Goal: Transaction & Acquisition: Purchase product/service

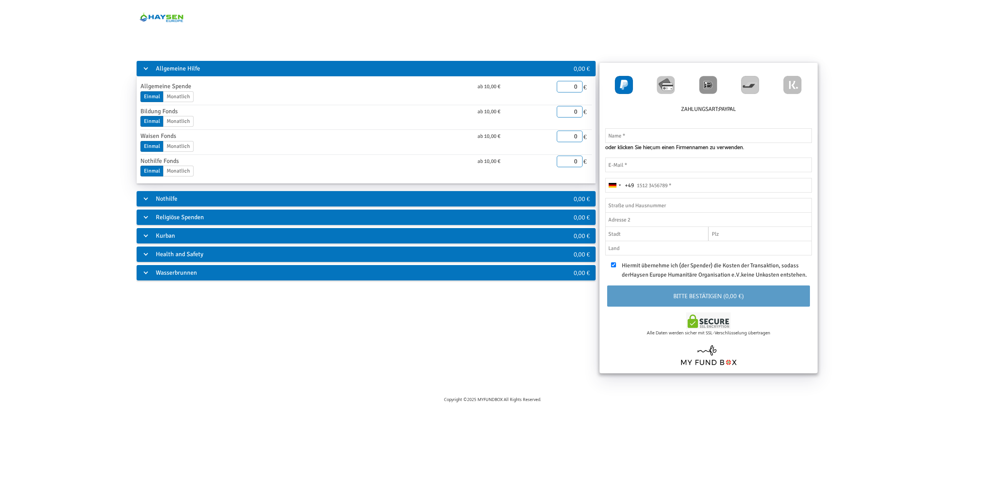
click at [225, 315] on div "Allgemeine Hilfe 0,00 € Allgemeine Spende ab 10,00 € Einmal Monatlich Enddatum …" at bounding box center [493, 218] width 926 height 317
click at [174, 229] on div "Kurban" at bounding box center [342, 235] width 410 height 15
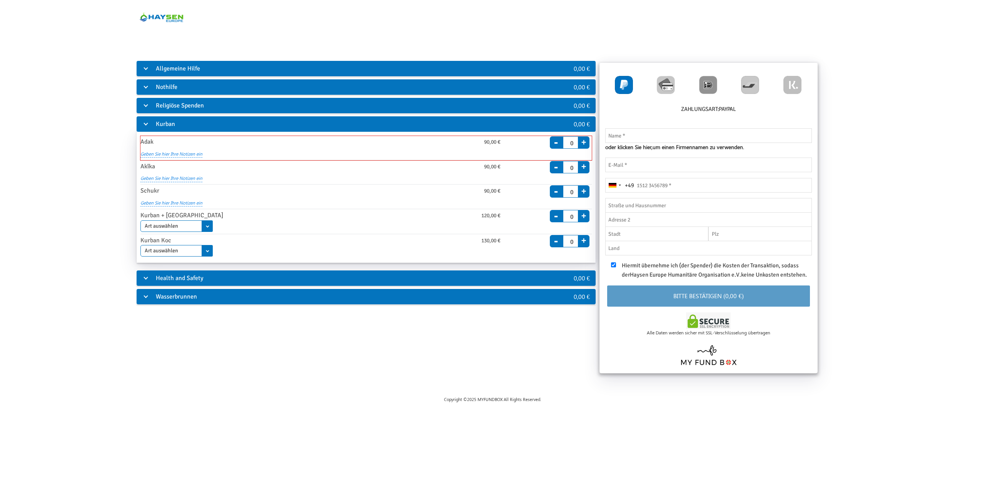
click at [585, 142] on button "+" at bounding box center [584, 141] width 12 height 11
type input "1"
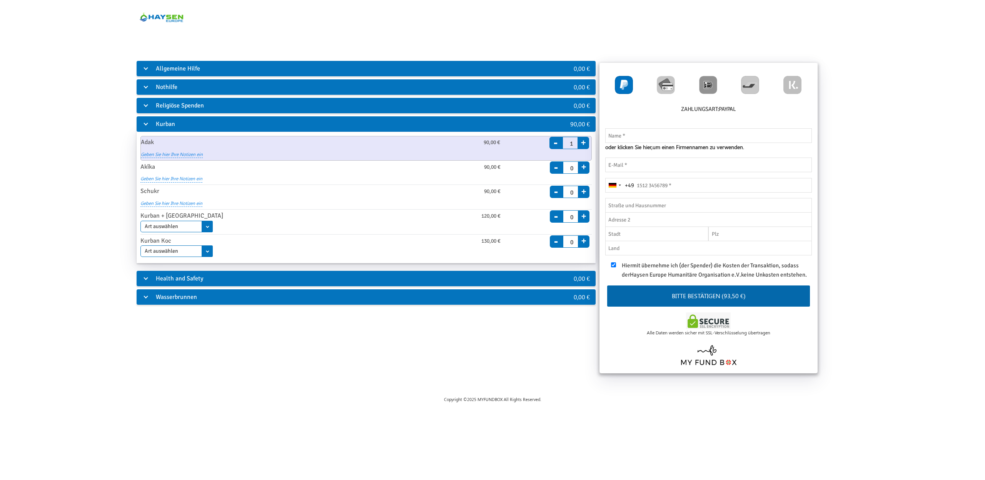
click at [623, 86] on img at bounding box center [624, 85] width 18 height 18
click at [665, 87] on img at bounding box center [666, 85] width 18 height 18
radio input "true"
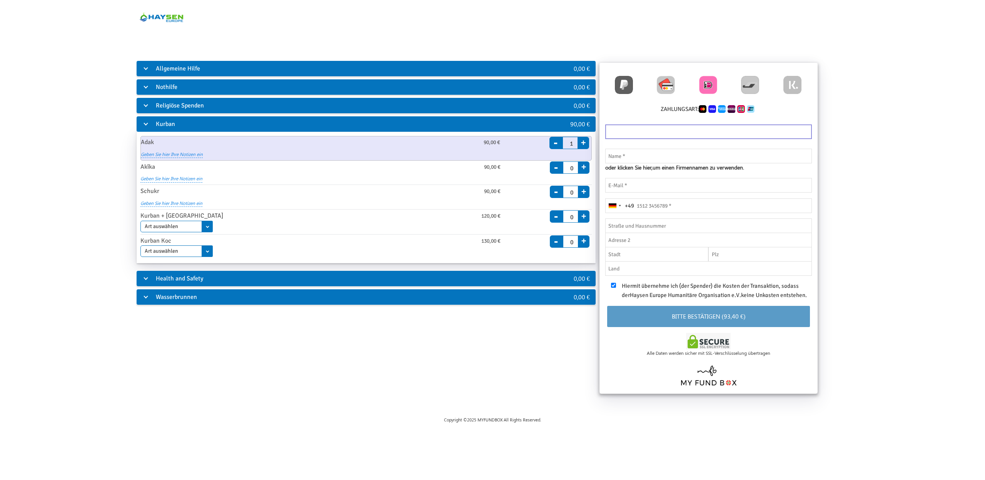
click at [705, 80] on img at bounding box center [708, 85] width 18 height 18
radio input "true"
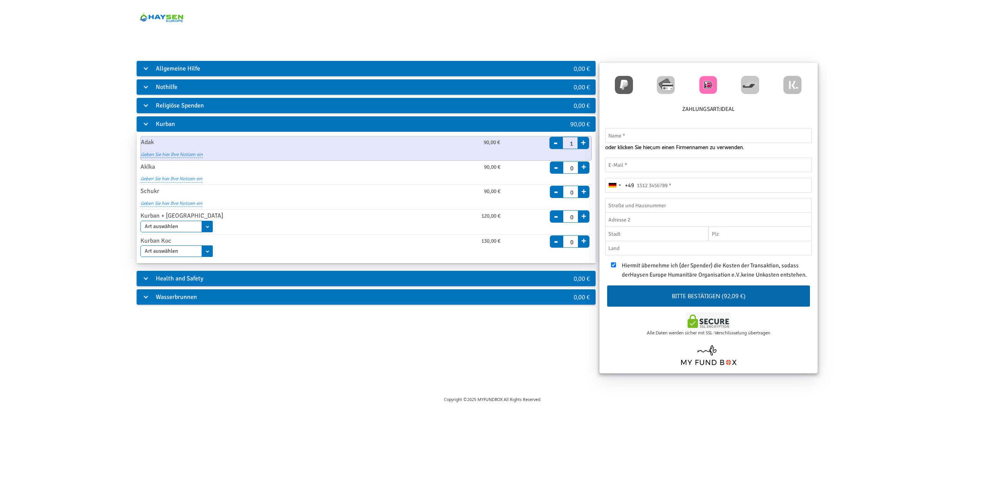
click at [761, 84] on div at bounding box center [751, 84] width 42 height 29
click at [750, 83] on img at bounding box center [750, 85] width 18 height 18
radio input "true"
click at [789, 84] on img at bounding box center [793, 85] width 18 height 18
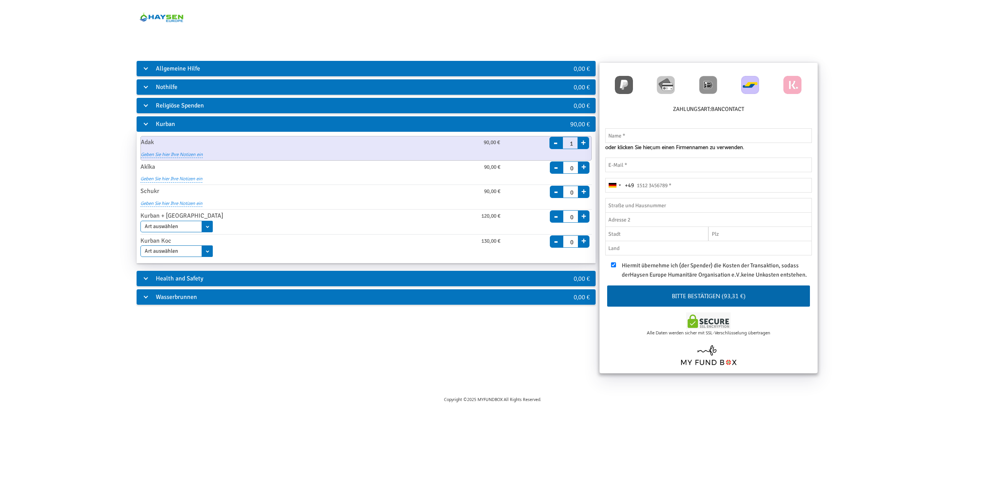
radio input "true"
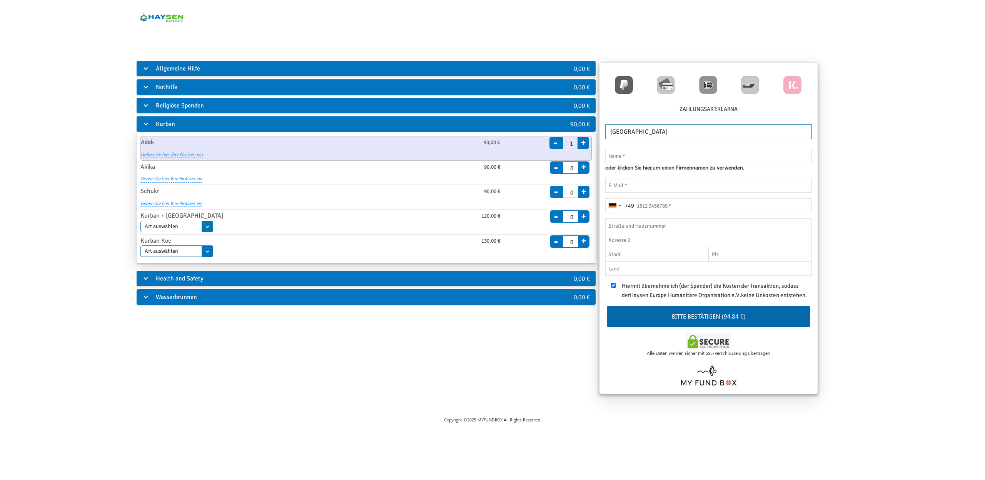
click at [206, 103] on div "Religiöse Spenden" at bounding box center [342, 105] width 410 height 15
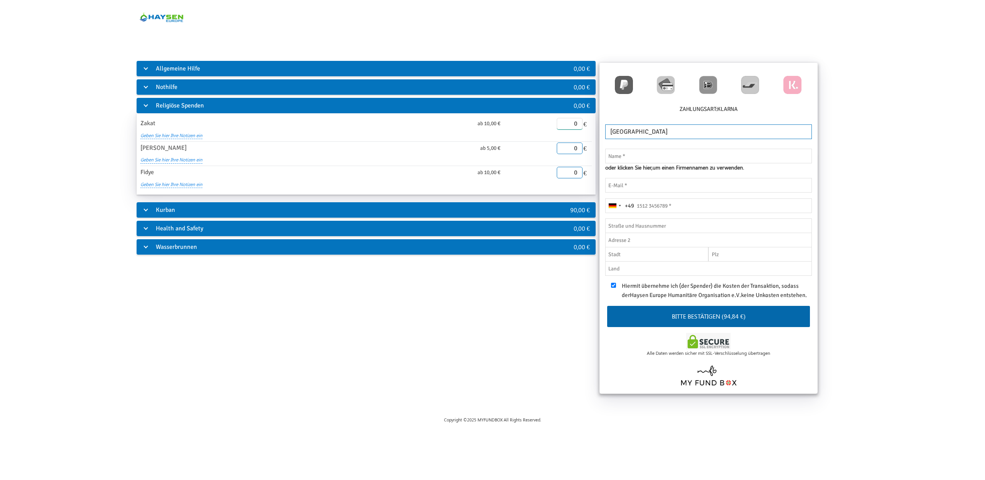
drag, startPoint x: 581, startPoint y: 124, endPoint x: 610, endPoint y: 122, distance: 29.3
click at [583, 124] on input "0" at bounding box center [570, 124] width 26 height 12
click at [535, 300] on div "Allgemeine Hilfe 0,00 € Allgemeine Spende ab 10,00 € Einmal Monatlich Enddatum …" at bounding box center [493, 229] width 926 height 338
type input "100.00"
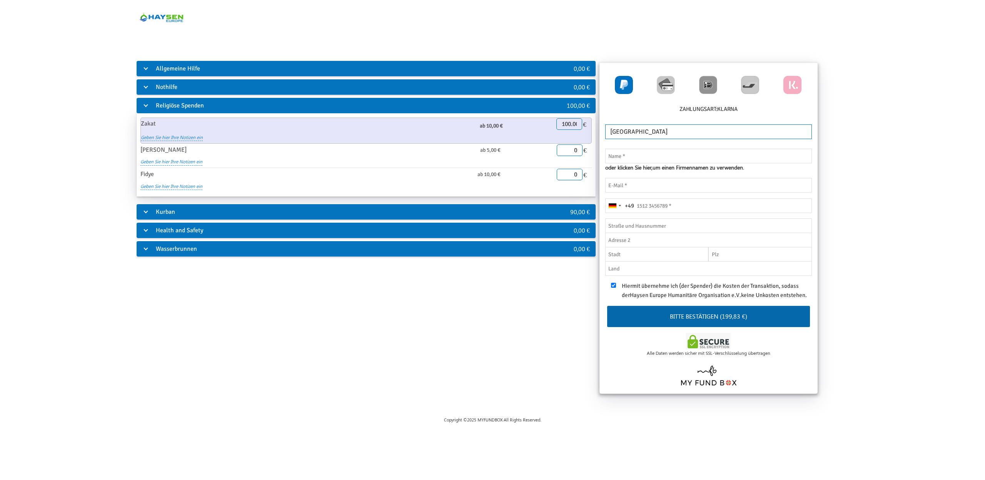
click at [623, 82] on img at bounding box center [624, 85] width 18 height 18
radio input "true"
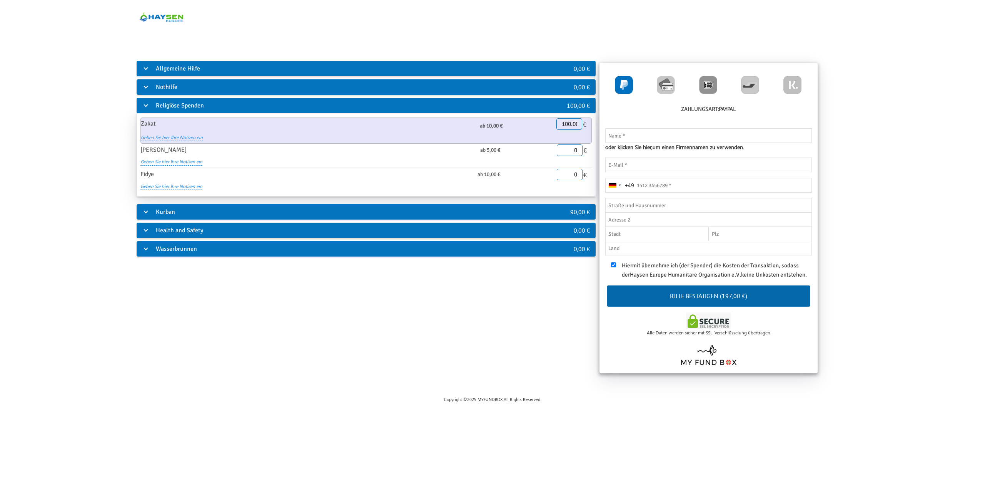
click at [619, 264] on label "Hiermit übernehme ich (der Spender) die Kosten der Transaktion, sodass der Hays…" at bounding box center [710, 270] width 199 height 18
click at [614, 264] on input "checkbox" at bounding box center [613, 264] width 5 height 5
click at [613, 264] on input "checkbox" at bounding box center [613, 264] width 5 height 5
click at [616, 265] on input "checkbox" at bounding box center [613, 264] width 5 height 5
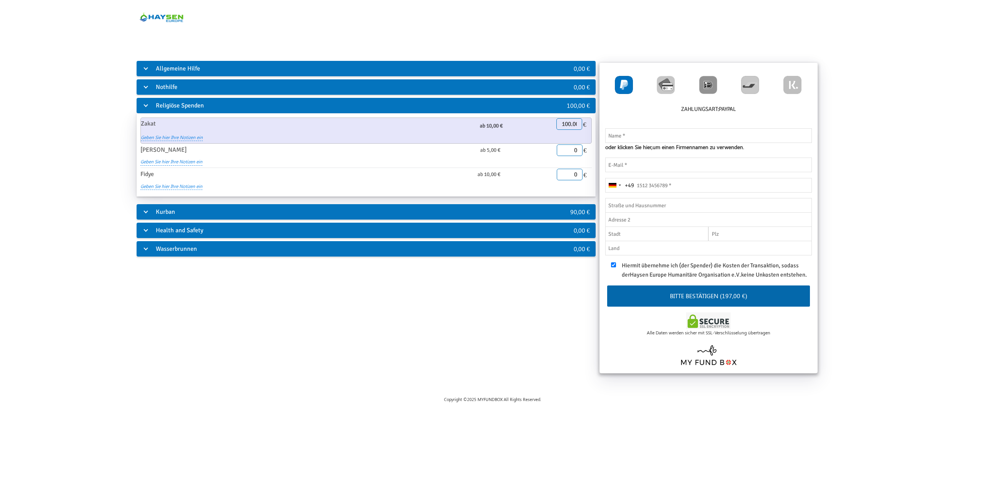
click at [617, 264] on label "Hiermit übernehme ich (der Spender) die Kosten der Transaktion, sodass der Hays…" at bounding box center [710, 270] width 199 height 18
click at [612, 264] on input "checkbox" at bounding box center [613, 264] width 5 height 5
click at [613, 268] on div "Hiermit übernehme ich (der Spender) die Kosten der Transaktion, sodass der Hays…" at bounding box center [710, 268] width 199 height 22
click at [615, 266] on input "checkbox" at bounding box center [613, 264] width 5 height 5
checkbox input "true"
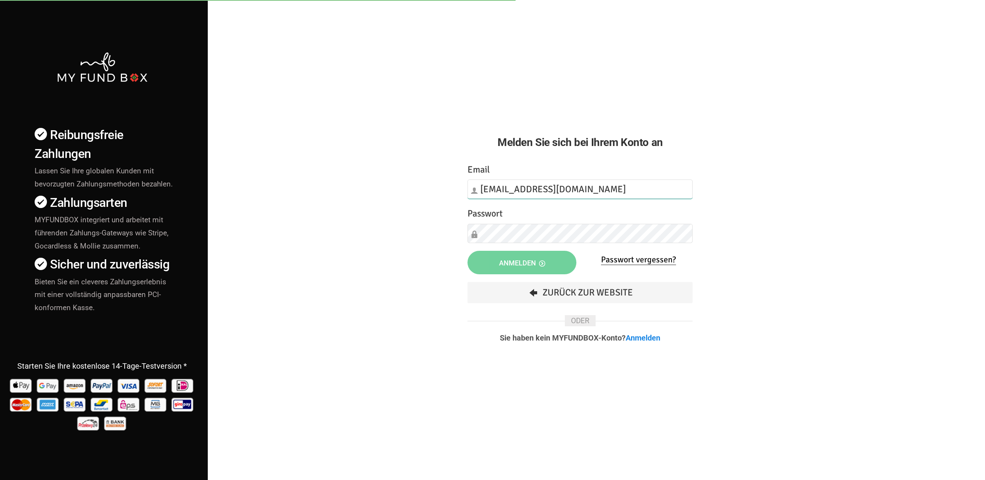
click at [571, 194] on input "info@haysen.org" at bounding box center [580, 188] width 225 height 19
click at [513, 261] on span "Anmelden" at bounding box center [522, 263] width 46 height 8
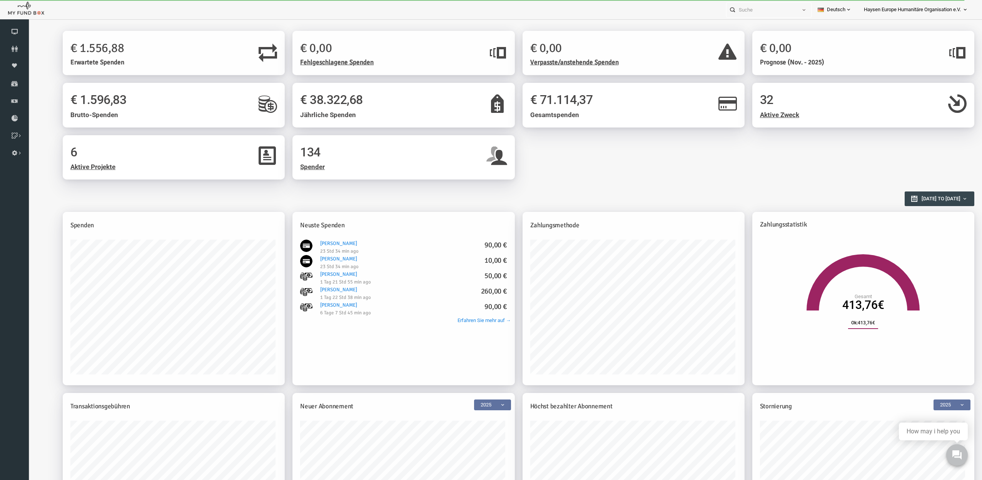
click at [483, 197] on h2 "Berichtsübersicht" at bounding box center [496, 194] width 904 height 13
click at [529, 178] on div "6 Aktive Projekte 134 Spender" at bounding box center [500, 161] width 920 height 52
click at [537, 178] on div "6 Aktive Projekte 134 Spender" at bounding box center [500, 161] width 920 height 52
click at [512, 186] on div "6 Aktive Projekte 134 Spender" at bounding box center [500, 161] width 920 height 52
click at [507, 177] on div "6 Aktive Projekte 134 Spender" at bounding box center [500, 161] width 920 height 52
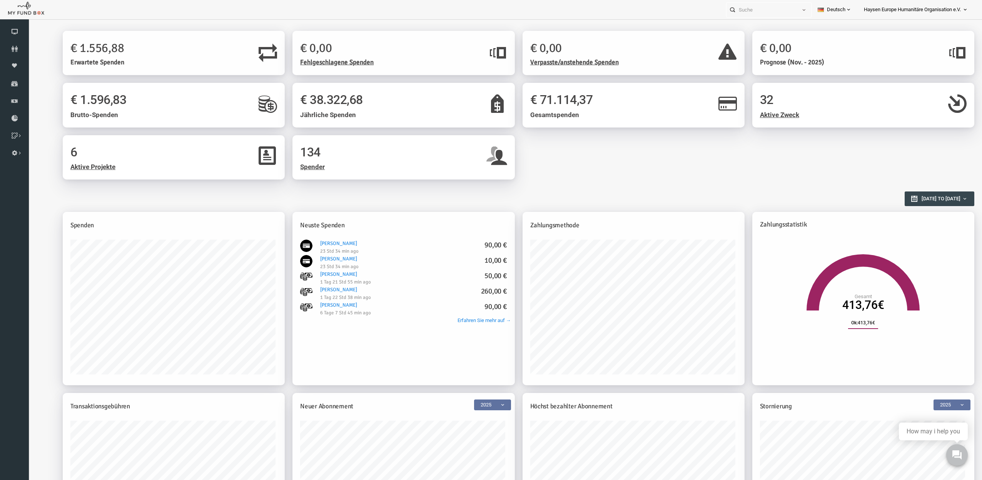
click at [510, 185] on div "6 Aktive Projekte 134 Spender" at bounding box center [500, 161] width 920 height 52
click at [0, 0] on icon at bounding box center [0, 0] width 0 height 0
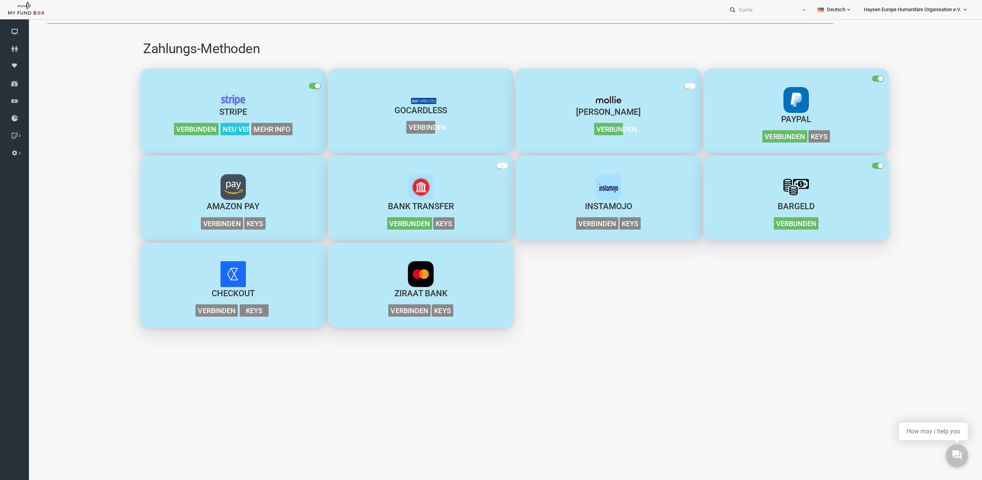
click at [840, 8] on link "Deutsch" at bounding box center [835, 9] width 46 height 19
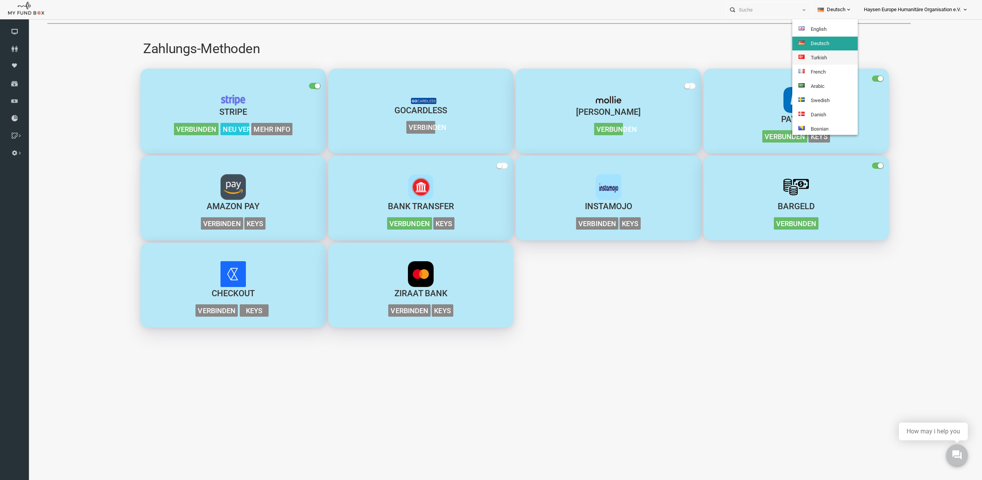
click at [817, 58] on link "Turkish" at bounding box center [825, 58] width 65 height 14
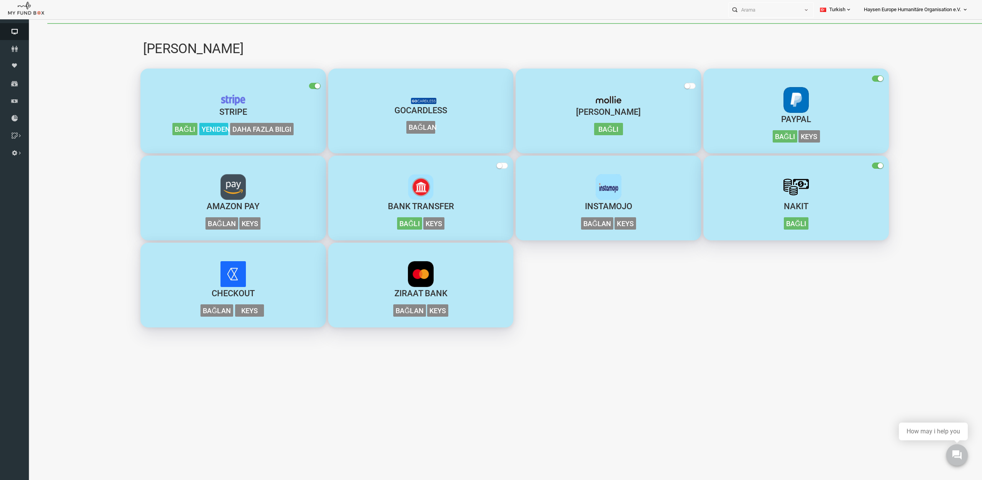
click at [19, 29] on icon at bounding box center [14, 31] width 29 height 6
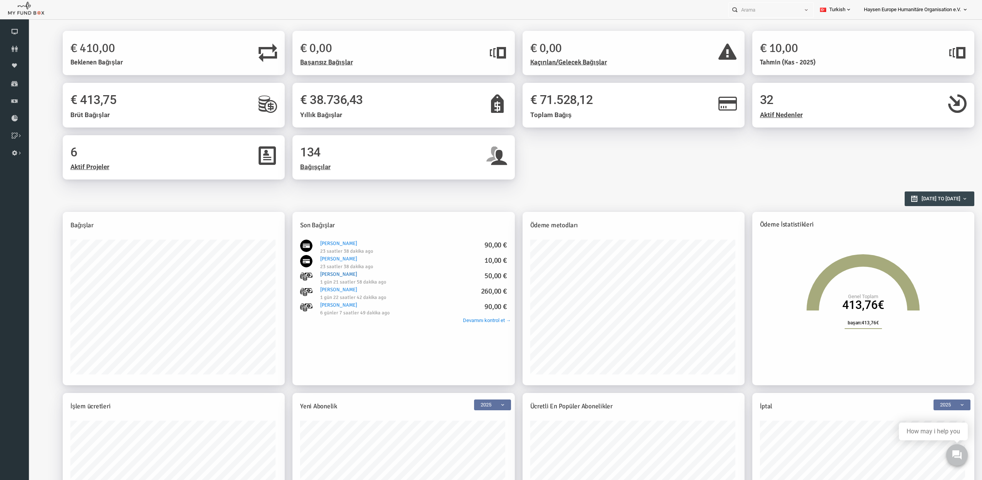
click at [316, 274] on link "Nikolay Kamenov 50,00 €" at bounding box center [319, 274] width 37 height 6
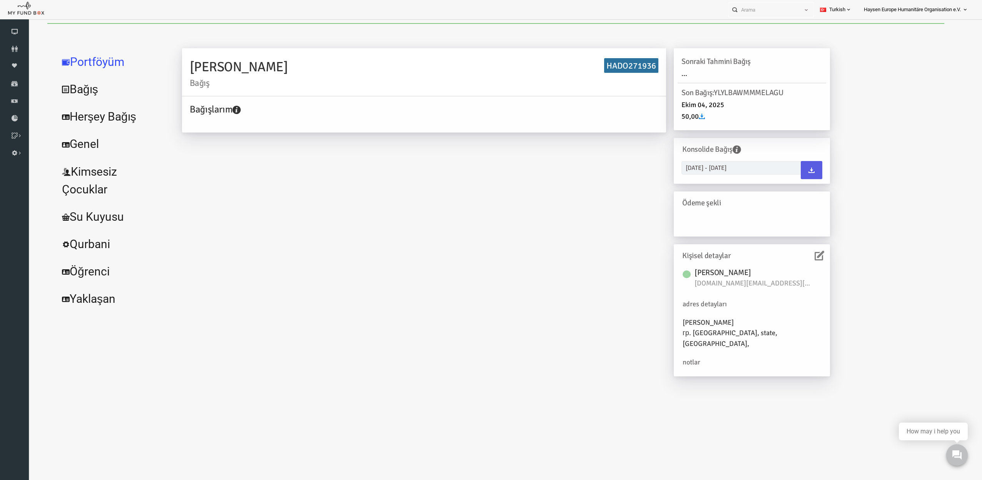
click at [74, 92] on link "Bağış" at bounding box center [93, 89] width 115 height 28
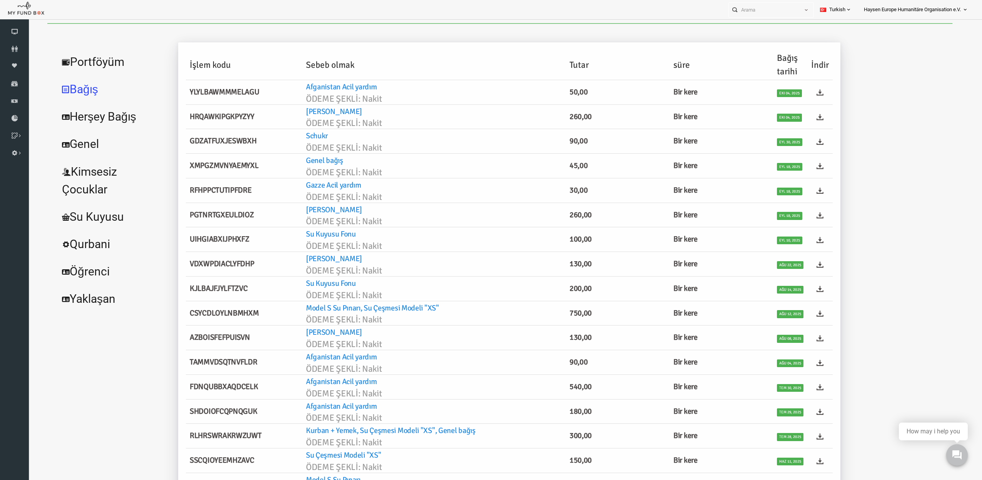
click at [59, 111] on link "Herşey Bağış" at bounding box center [93, 117] width 115 height 28
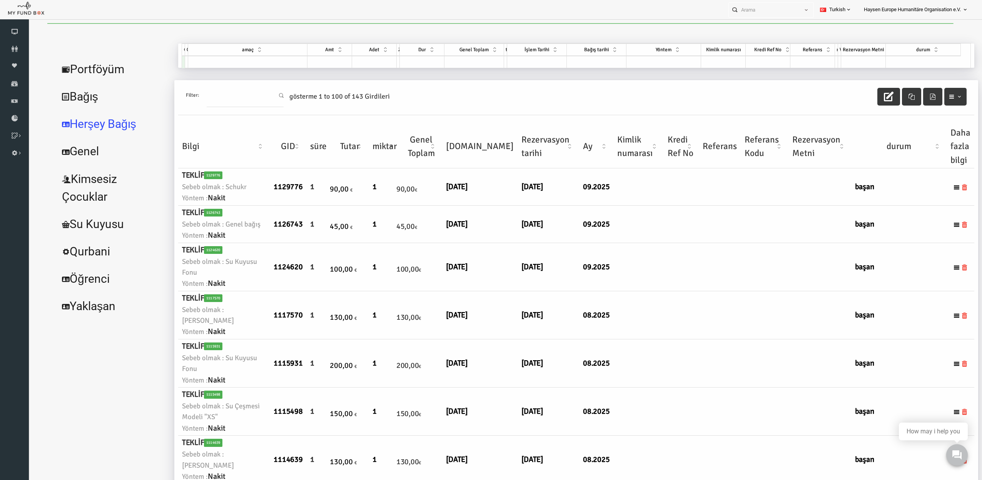
click at [74, 158] on link "Genel" at bounding box center [93, 151] width 115 height 28
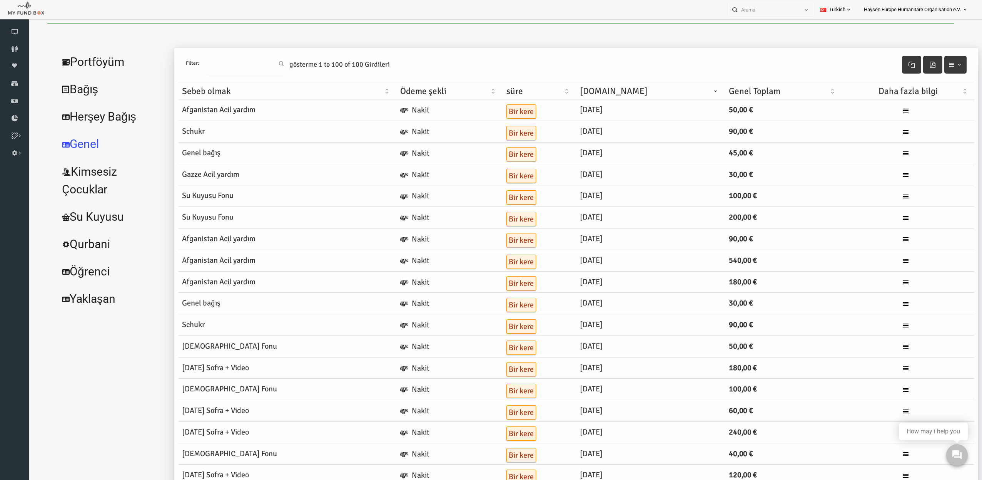
click at [86, 222] on link "Su kuyusu" at bounding box center [93, 217] width 115 height 28
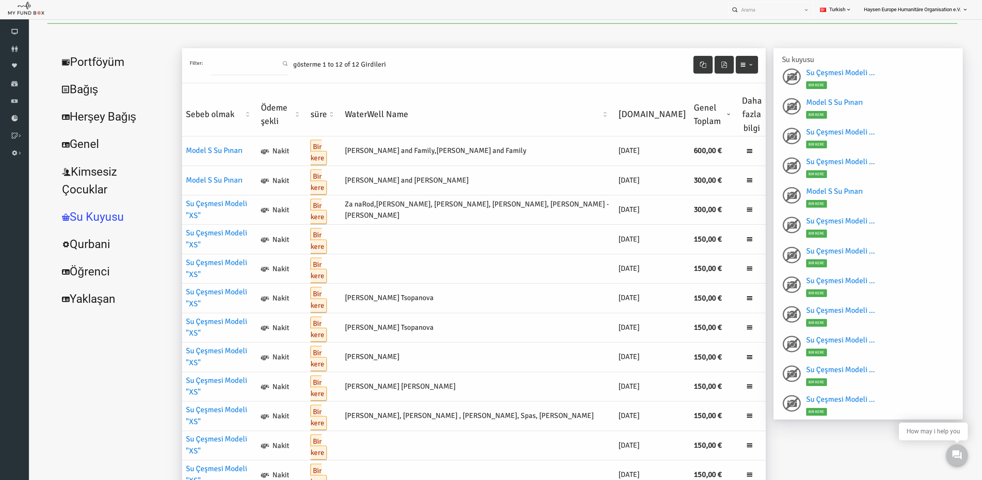
click at [85, 244] on link "Qurbani" at bounding box center [93, 244] width 115 height 28
